Goal: Use online tool/utility

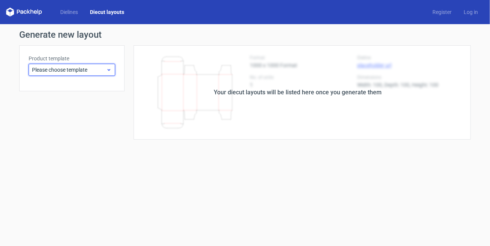
click at [66, 69] on span "Please choose template" at bounding box center [69, 70] width 74 height 8
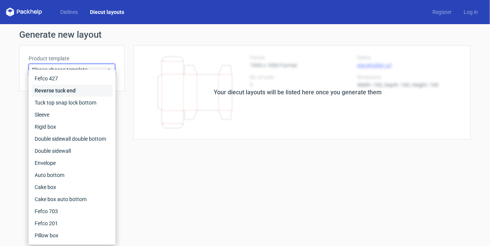
click at [59, 93] on div "Reverse tuck end" at bounding box center [72, 90] width 81 height 12
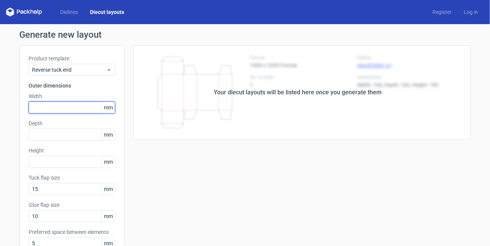
click at [55, 105] on input "text" at bounding box center [72, 107] width 87 height 12
type input "84"
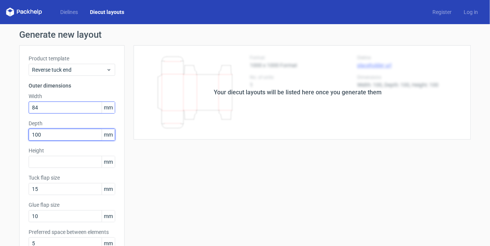
type input "100"
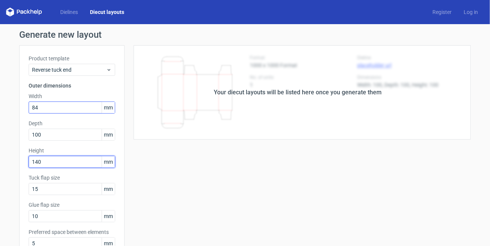
type input "140"
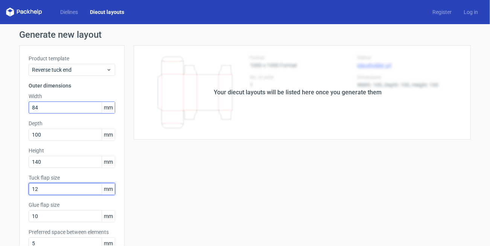
type input "12"
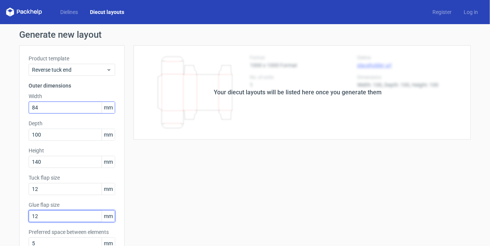
type input "12"
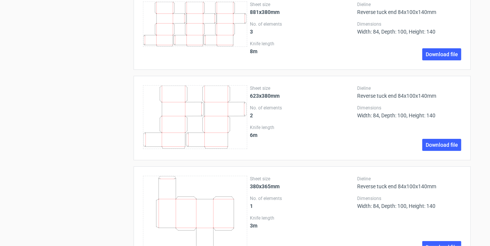
scroll to position [816, 0]
